Goal: Task Accomplishment & Management: Use online tool/utility

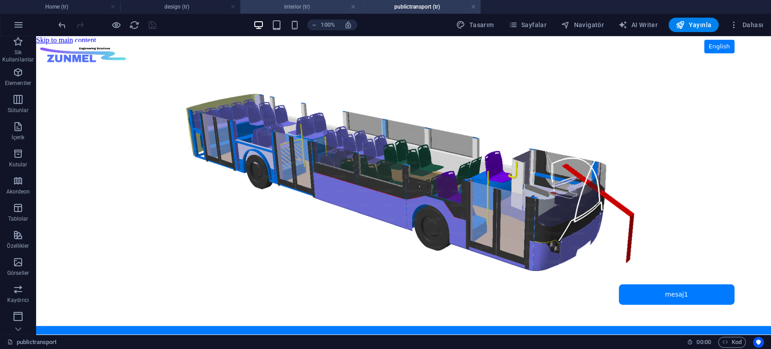
click at [318, 6] on h4 "interior (tr)" at bounding box center [300, 7] width 120 height 10
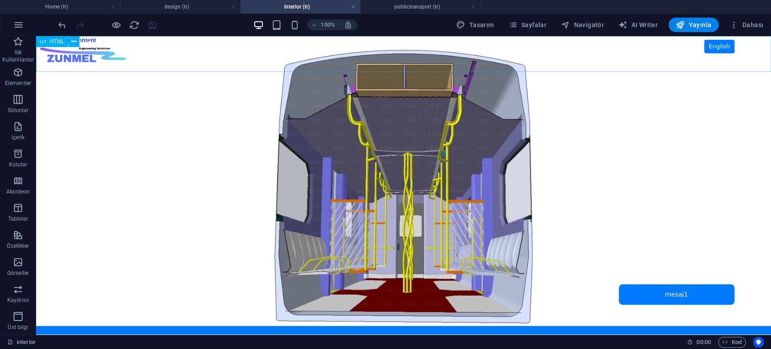
click at [54, 42] on span "HTML" at bounding box center [57, 41] width 15 height 5
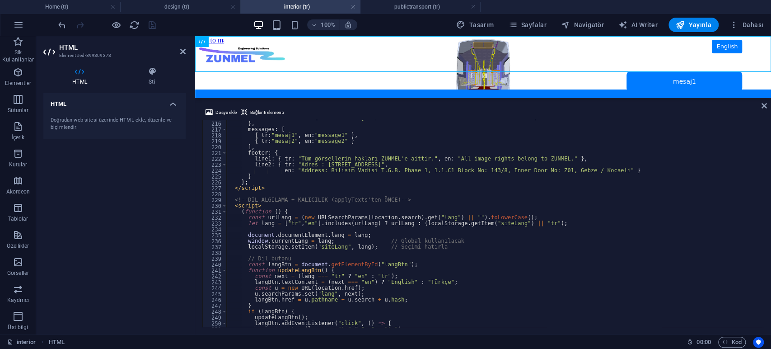
scroll to position [1202, 0]
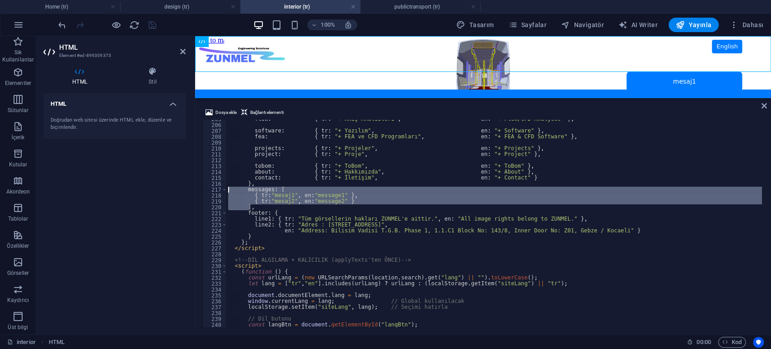
drag, startPoint x: 249, startPoint y: 209, endPoint x: 205, endPoint y: 192, distance: 47.9
click at [205, 192] on div "205 206 207 208 209 210 211 212 213 214 215 216 217 218 219 220 221 222 223 224…" at bounding box center [483, 223] width 562 height 207
paste textarea "]"
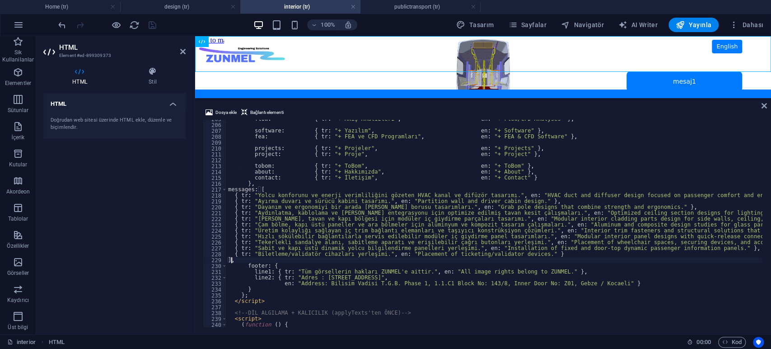
click at [228, 192] on div "flow : { tr : "+ Akış Analizleri" , en : "+ Flow/CFD Analyses" } , software : {…" at bounding box center [538, 224] width 625 height 217
type textarea "messages: ["
click at [164, 191] on div "HTML Doğrudan web sitesi üzerinde HTML ekle, düzenle ve biçimlendir." at bounding box center [114, 210] width 142 height 234
click at [155, 24] on icon "save" at bounding box center [152, 25] width 10 height 10
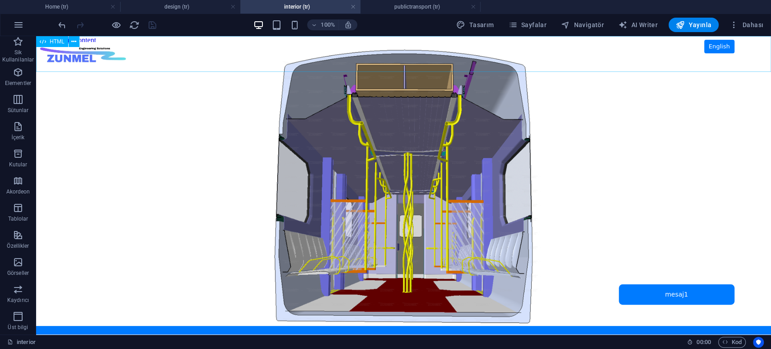
click at [56, 41] on span "HTML" at bounding box center [57, 41] width 15 height 5
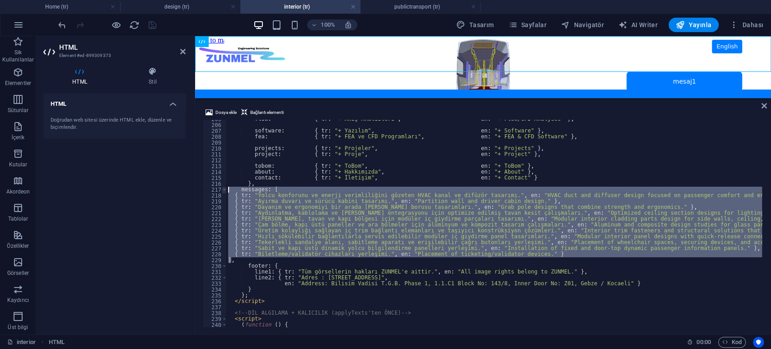
drag, startPoint x: 231, startPoint y: 262, endPoint x: 224, endPoint y: 191, distance: 70.9
click at [224, 191] on div "messages: [ 205 206 207 208 209 210 211 212 213 214 215 216 217 218 219 220 221…" at bounding box center [483, 223] width 562 height 207
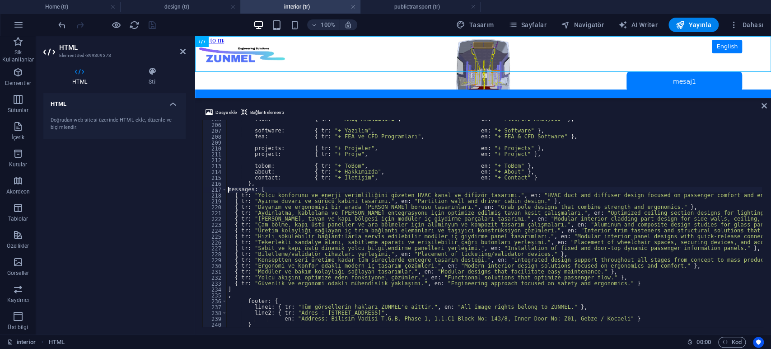
click at [228, 189] on div "flow : { tr : "+ Akış Analizleri" , en : "+ Flow/CFD Analyses" } , software : {…" at bounding box center [538, 224] width 625 height 217
type textarea "messages: ["
click at [131, 205] on div "HTML Doğrudan web sitesi üzerinde HTML ekle, düzenle ve biçimlendir." at bounding box center [114, 210] width 142 height 234
click at [155, 21] on icon "save" at bounding box center [152, 25] width 10 height 10
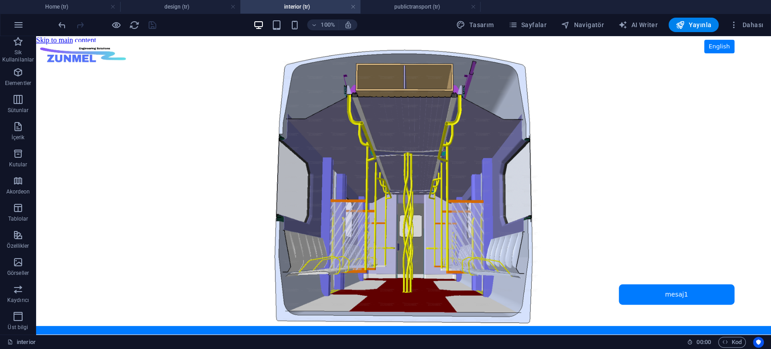
click at [356, 6] on h4 "interior (tr)" at bounding box center [300, 7] width 120 height 10
click at [356, 7] on link at bounding box center [353, 7] width 5 height 9
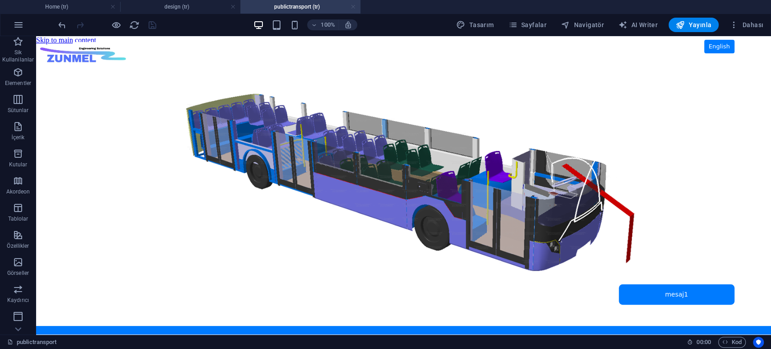
click at [354, 6] on link at bounding box center [353, 7] width 5 height 9
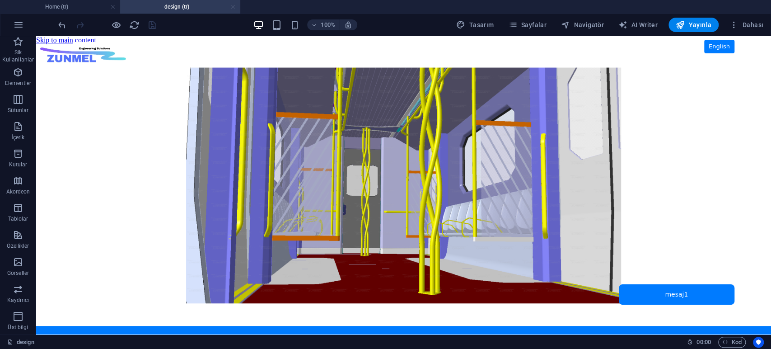
click at [233, 8] on link at bounding box center [232, 7] width 5 height 9
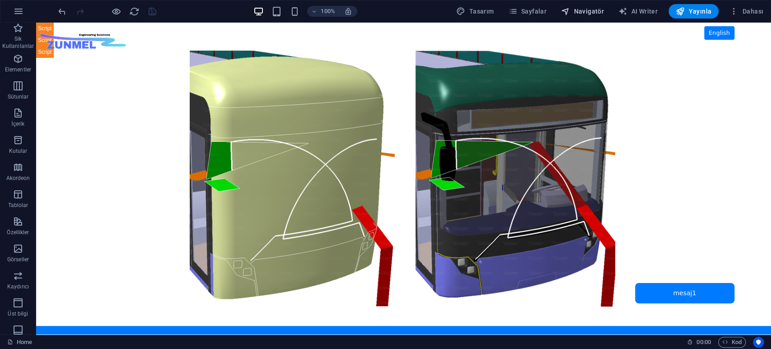
click at [589, 10] on span "Navigatör" at bounding box center [582, 11] width 43 height 9
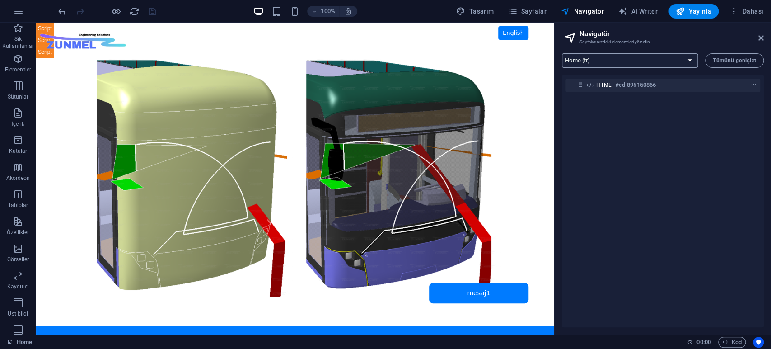
click at [610, 59] on select "Home (tr) contact (tr) projects (tr) fea (tr) software (tr) flow (tr) explicit …" at bounding box center [630, 60] width 136 height 14
select select "16912458-tr"
click at [562, 53] on select "Home (tr) contact (tr) projects (tr) fea (tr) software (tr) flow (tr) explicit …" at bounding box center [630, 60] width 136 height 14
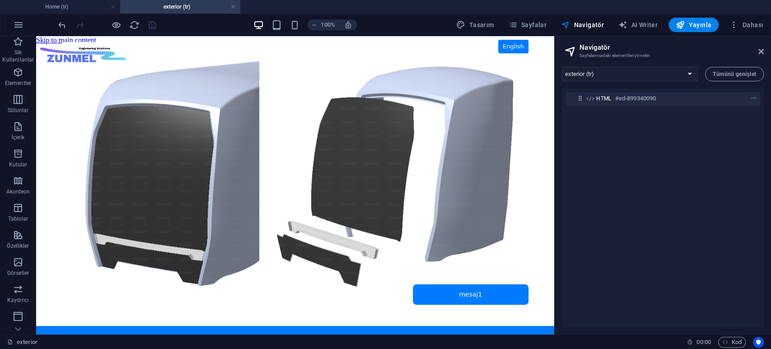
scroll to position [0, 0]
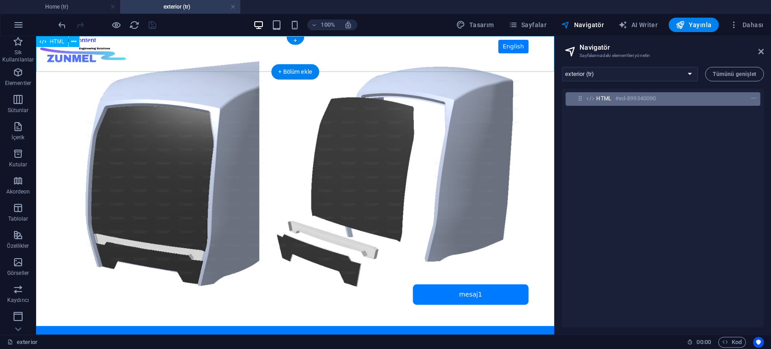
click at [611, 99] on span "HTML" at bounding box center [604, 98] width 15 height 7
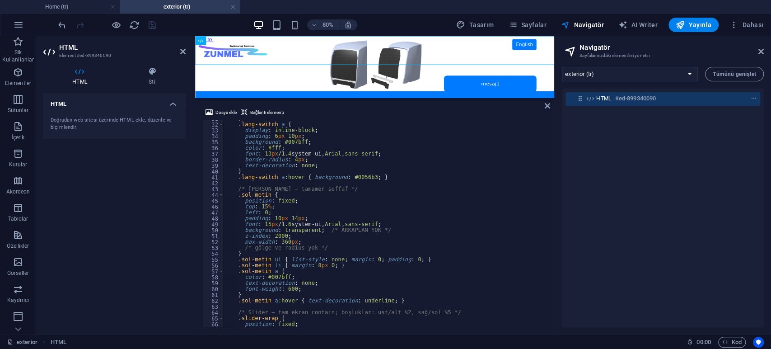
scroll to position [240, 0]
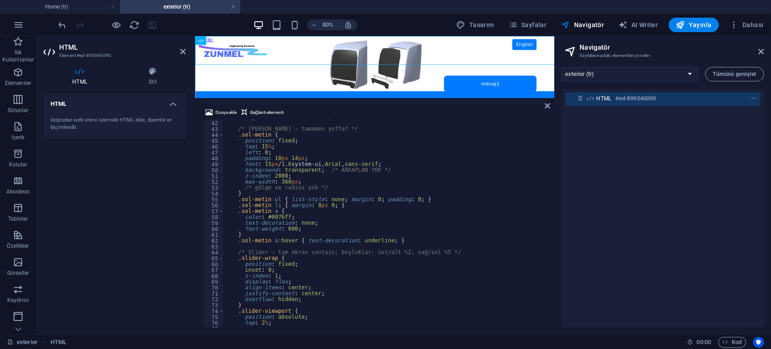
click at [280, 176] on div ".lang-switch a :hover { background : #0056b3 ; } /* Sol menü – tamamen şeffaf *…" at bounding box center [413, 222] width 381 height 217
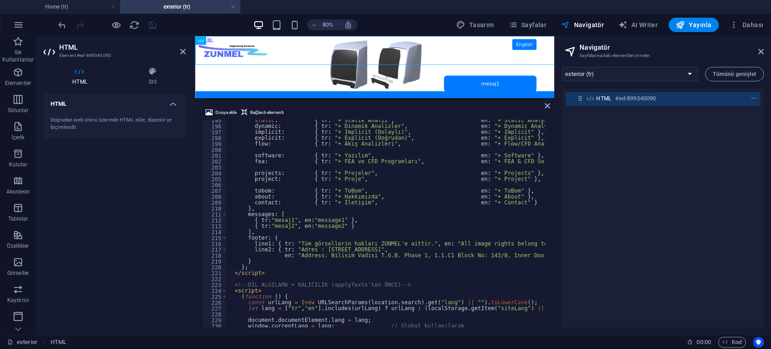
scroll to position [1202, 0]
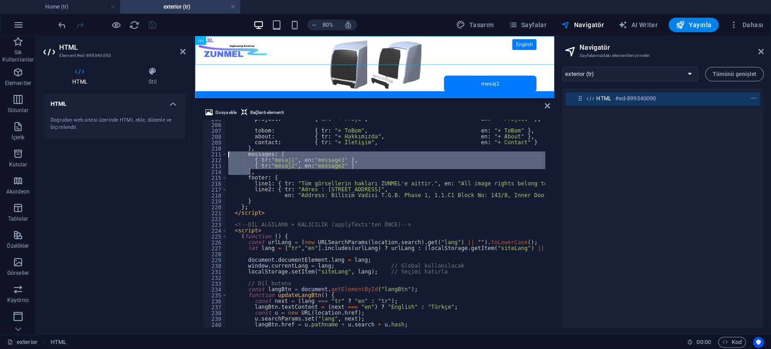
drag, startPoint x: 249, startPoint y: 172, endPoint x: 197, endPoint y: 155, distance: 54.0
click at [197, 155] on div "Dosya ekle Bağlantı elementi z-index: 2000; 205 206 207 208 209 210 211 212 213…" at bounding box center [374, 217] width 359 height 235
paste textarea
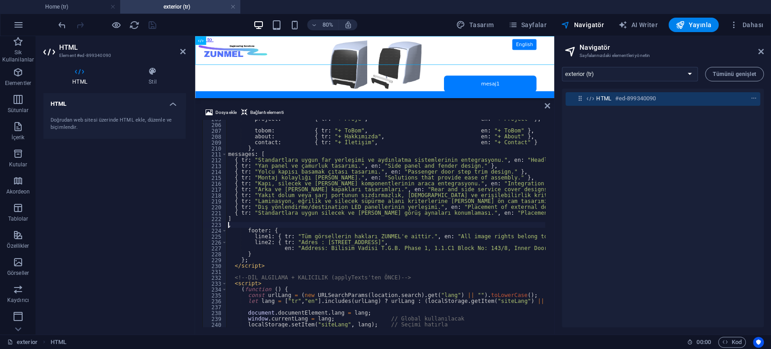
click at [228, 155] on div "project : { tr : "+ Proje" , en : "+ Project" } , tobom : { tr : "+ ToBom" , en…" at bounding box center [575, 224] width 698 height 217
type textarea "messages: ["
click at [174, 174] on div "HTML Doğrudan web sitesi üzerinde HTML ekle, düzenle ve biçimlendir." at bounding box center [114, 210] width 142 height 234
click at [152, 27] on icon "save" at bounding box center [152, 25] width 10 height 10
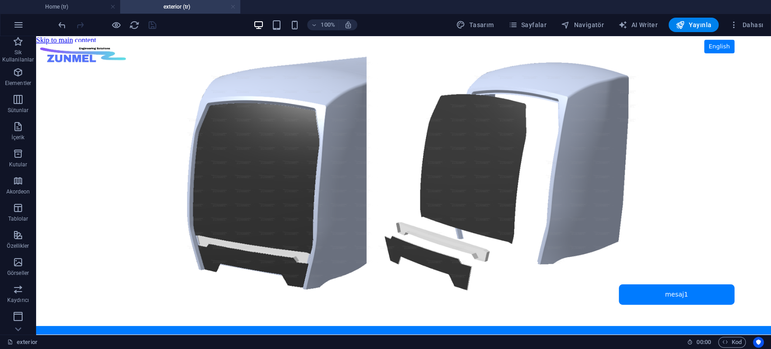
click at [234, 9] on link at bounding box center [232, 7] width 5 height 9
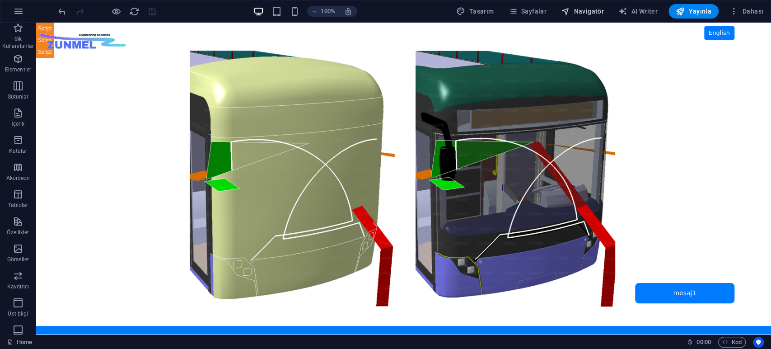
click at [594, 12] on span "Navigatör" at bounding box center [582, 11] width 43 height 9
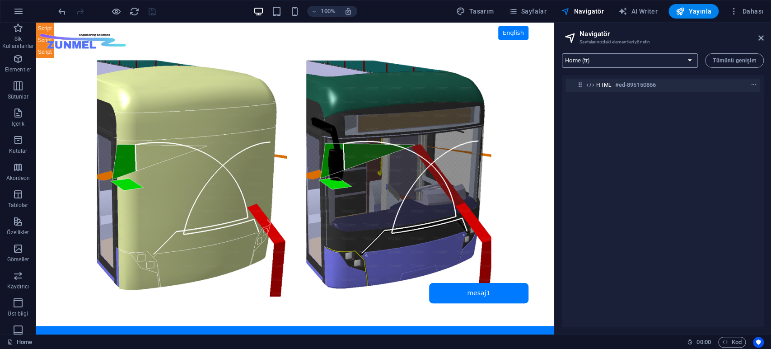
click at [622, 59] on select "Home (tr) contact (tr) projects (tr) fea (tr) software (tr) flow (tr) explicit …" at bounding box center [630, 60] width 136 height 14
select select "16912969-tr"
click at [562, 53] on select "Home (tr) contact (tr) projects (tr) fea (tr) software (tr) flow (tr) explicit …" at bounding box center [630, 60] width 136 height 14
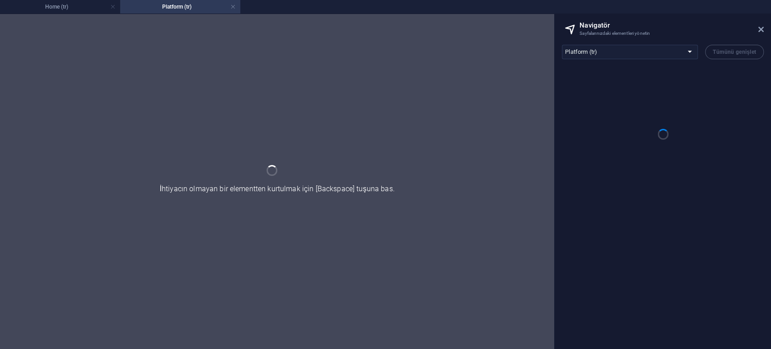
click at [607, 204] on div "Home (tr) contact (tr) projects (tr) fea (tr) software (tr) flow (tr) explicit …" at bounding box center [663, 193] width 216 height 311
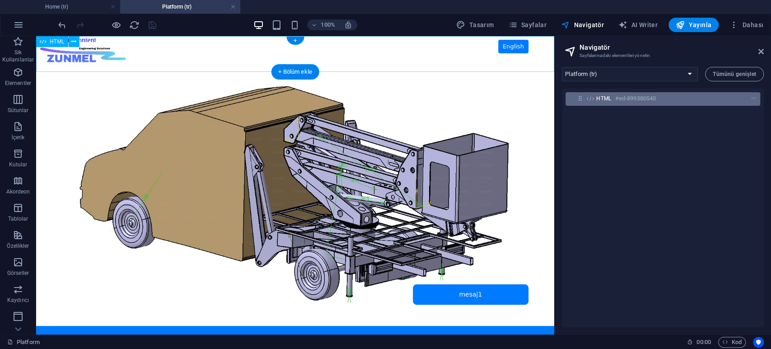
click at [612, 97] on div "HTML #ed-899380540" at bounding box center [656, 98] width 119 height 11
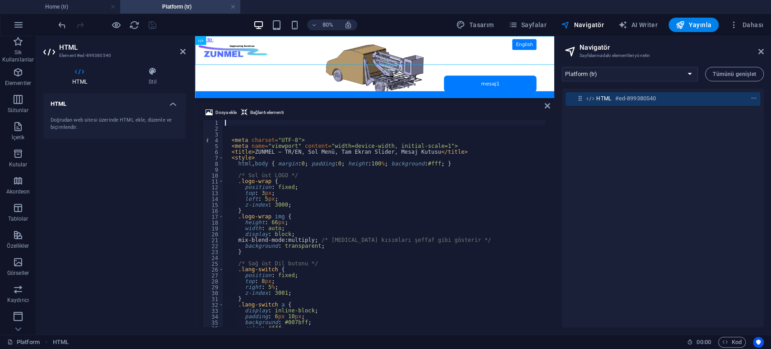
click at [300, 207] on div "< meta charset = "UTF-8" > < meta name = "viewport" content = "width=device-wid…" at bounding box center [413, 228] width 381 height 217
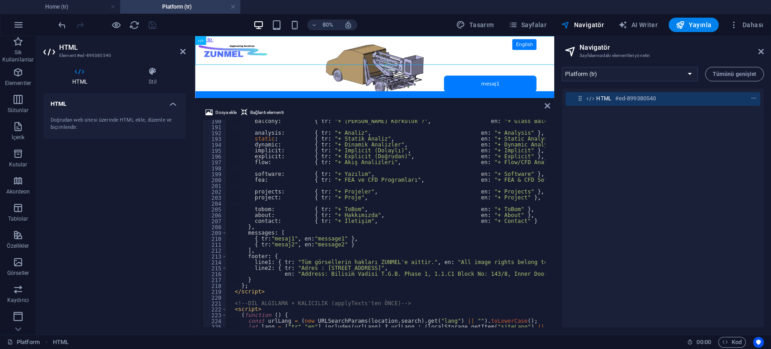
scroll to position [1142, 0]
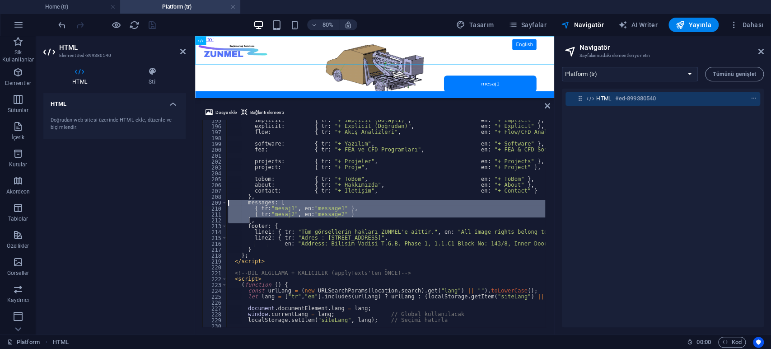
drag, startPoint x: 249, startPoint y: 221, endPoint x: 207, endPoint y: 204, distance: 45.4
click at [207, 204] on div "z-index: 3000; 195 196 197 198 199 200 201 202 203 204 205 206 207 208 209 210 …" at bounding box center [374, 223] width 345 height 207
paste textarea "]"
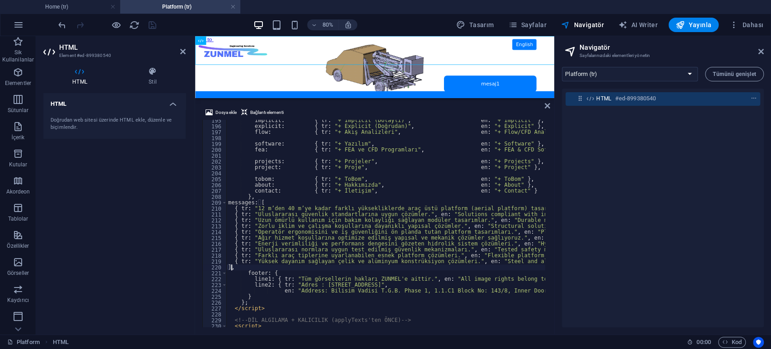
click at [228, 203] on div "implicit : { tr : "+ Implicit (Dolaylı)" , en : "+ Implicit" } , explicit : { t…" at bounding box center [508, 225] width 564 height 217
type textarea "messages: ["
click at [154, 202] on div "HTML Doğrudan web sitesi üzerinde HTML ekle, düzenle ve biçimlendir." at bounding box center [114, 210] width 142 height 234
click at [150, 28] on icon "save" at bounding box center [152, 25] width 10 height 10
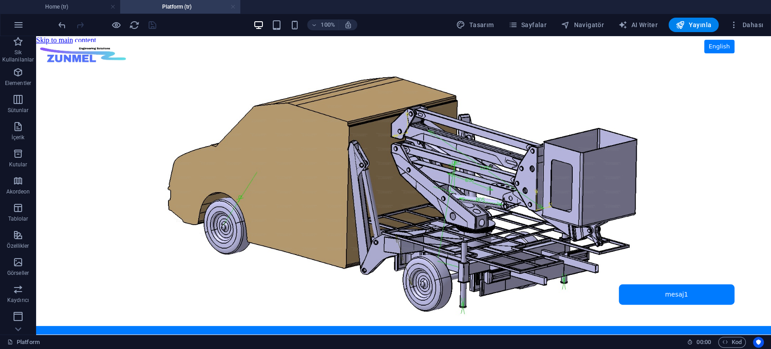
click at [232, 5] on link at bounding box center [232, 7] width 5 height 9
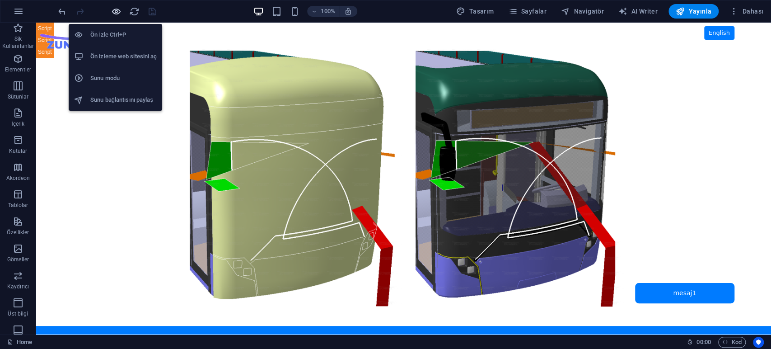
click at [118, 10] on icon "button" at bounding box center [116, 11] width 10 height 10
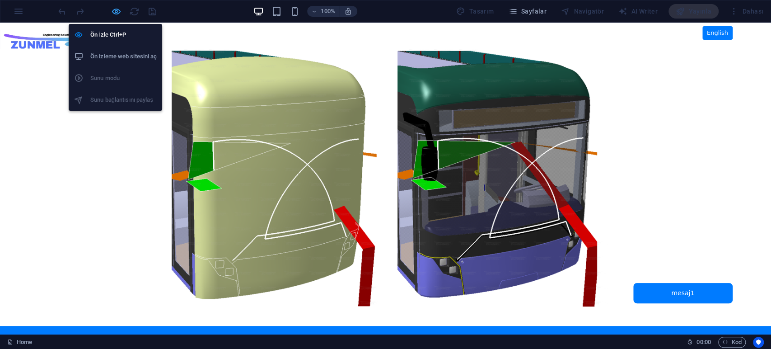
click at [115, 11] on icon "button" at bounding box center [116, 11] width 10 height 10
